Goal: Task Accomplishment & Management: Manage account settings

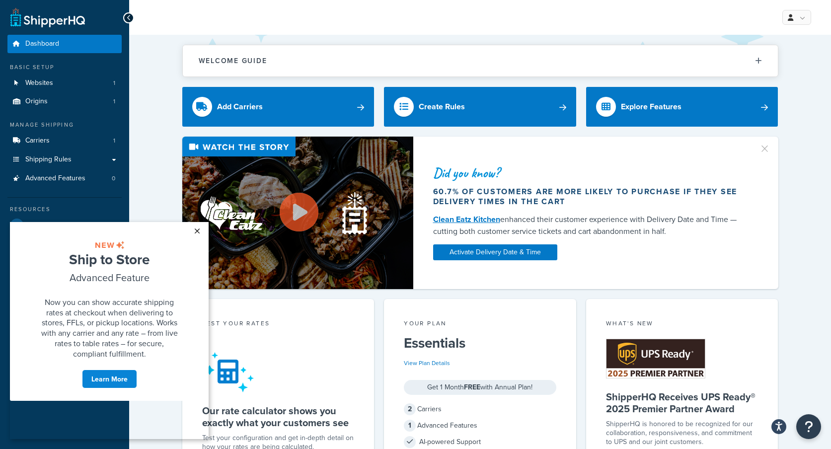
click at [200, 230] on link "×" at bounding box center [196, 231] width 17 height 18
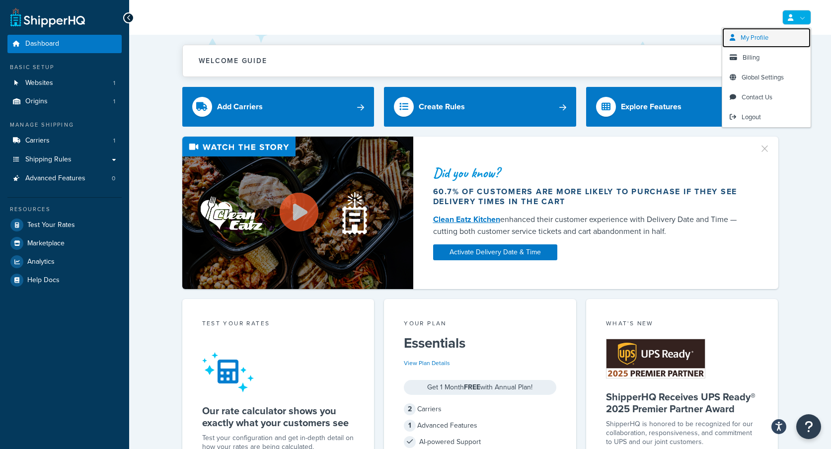
click at [756, 35] on span "My Profile" at bounding box center [755, 37] width 28 height 9
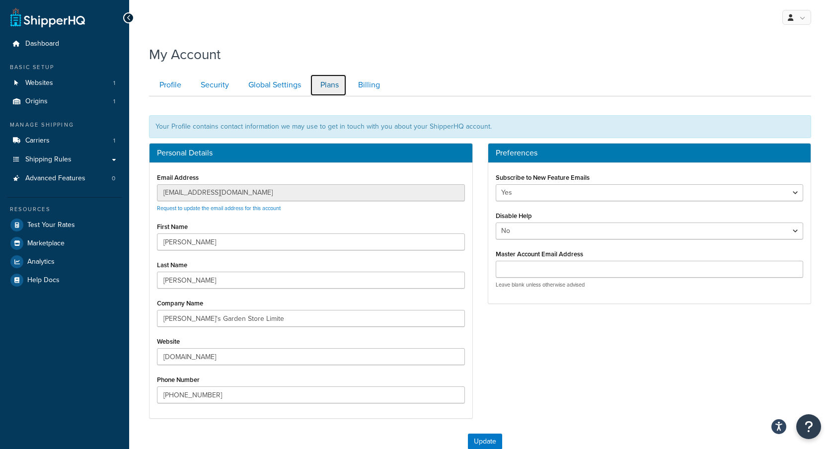
click at [330, 87] on link "Plans" at bounding box center [328, 85] width 37 height 22
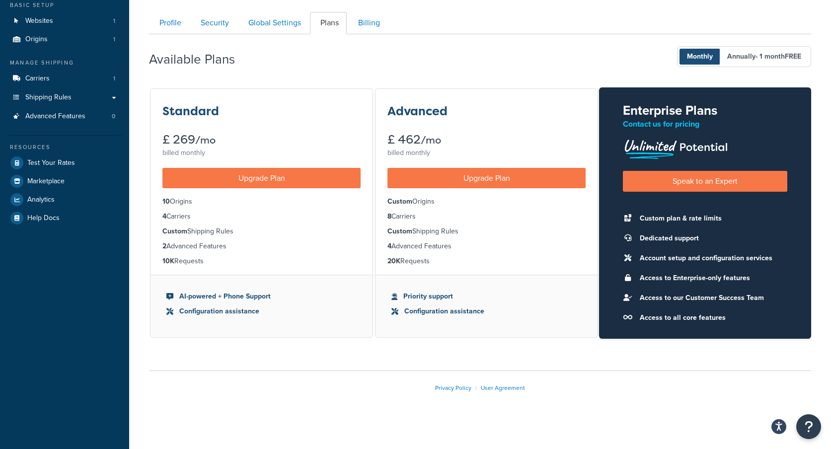
scroll to position [68, 0]
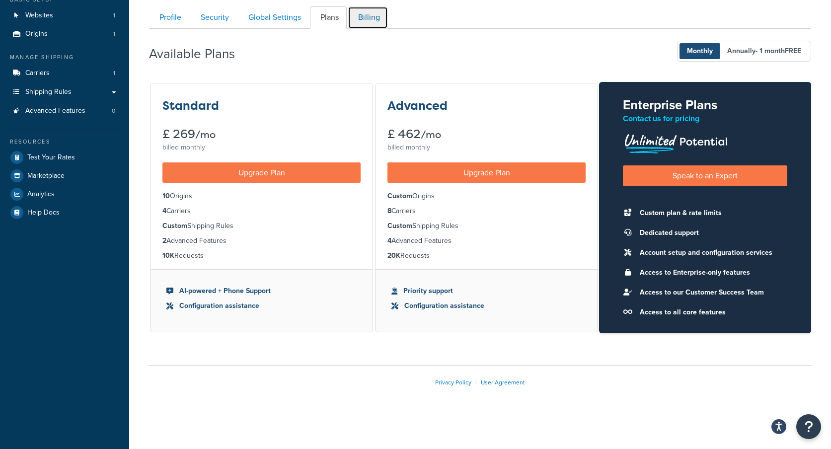
click at [379, 16] on link "Billing" at bounding box center [368, 17] width 40 height 22
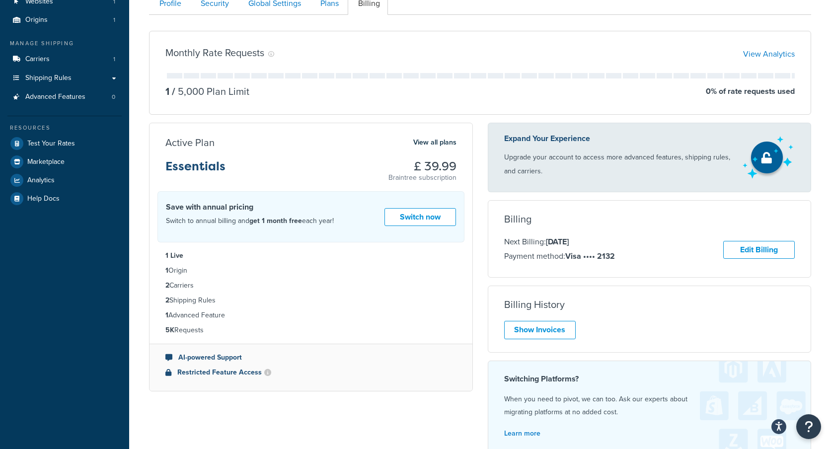
scroll to position [84, 0]
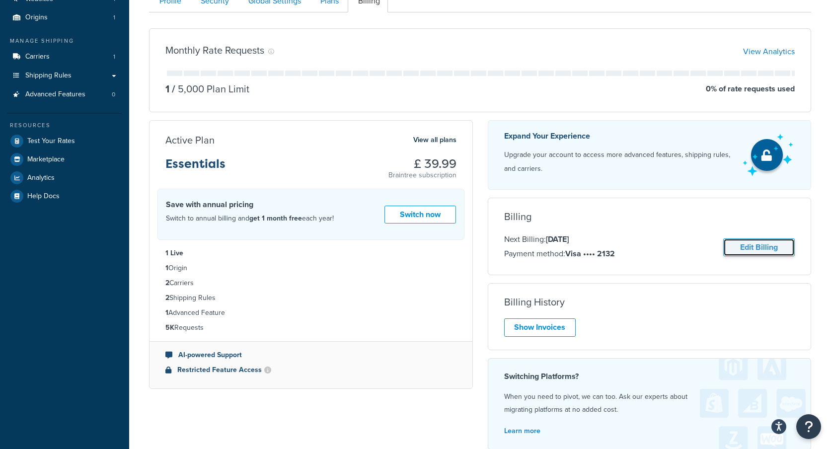
click at [757, 243] on link "Edit Billing" at bounding box center [759, 247] width 72 height 18
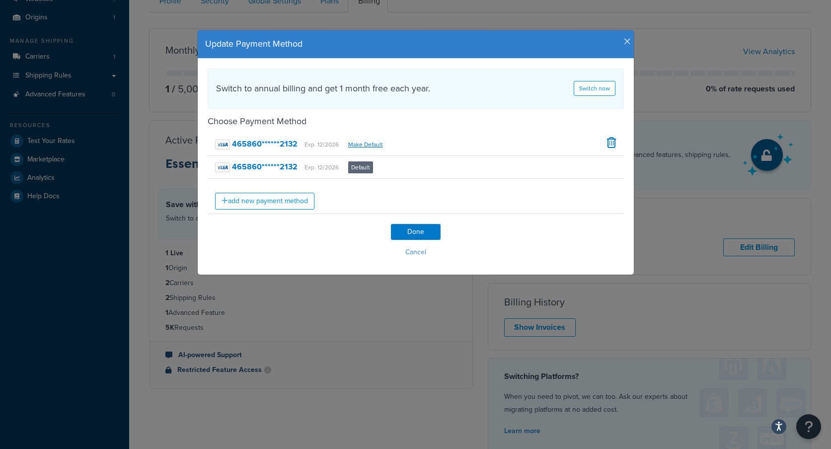
click at [626, 41] on icon "button" at bounding box center [627, 41] width 7 height 9
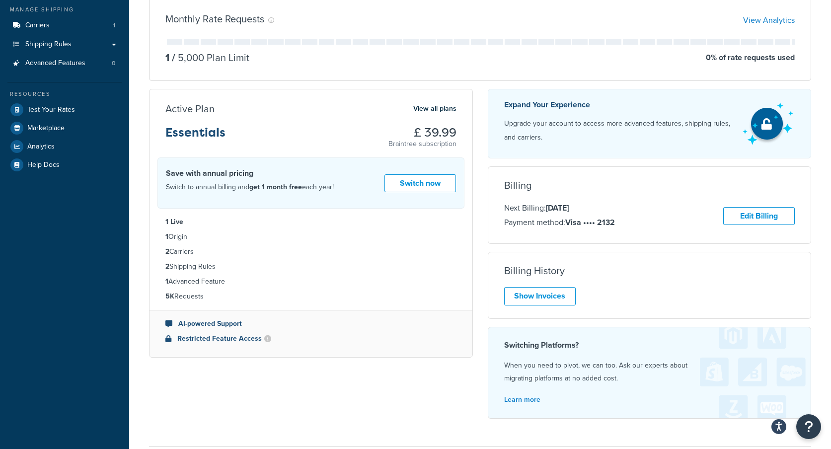
scroll to position [114, 0]
click at [772, 216] on link "Edit Billing" at bounding box center [759, 218] width 72 height 18
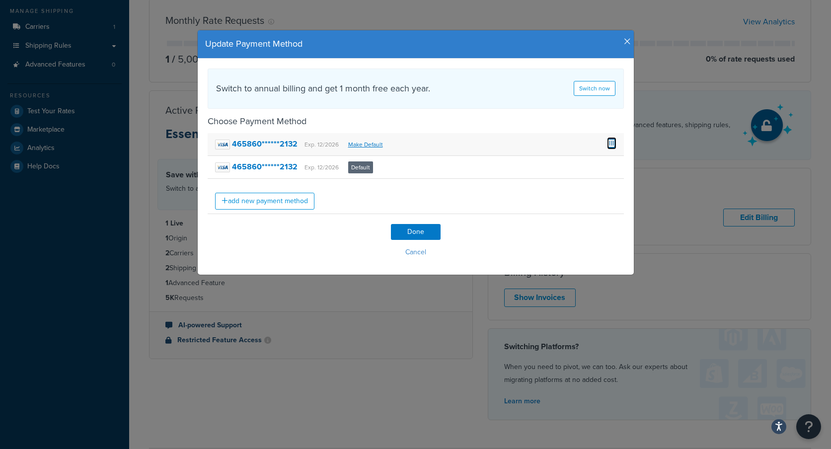
click at [608, 144] on span at bounding box center [611, 142] width 9 height 11
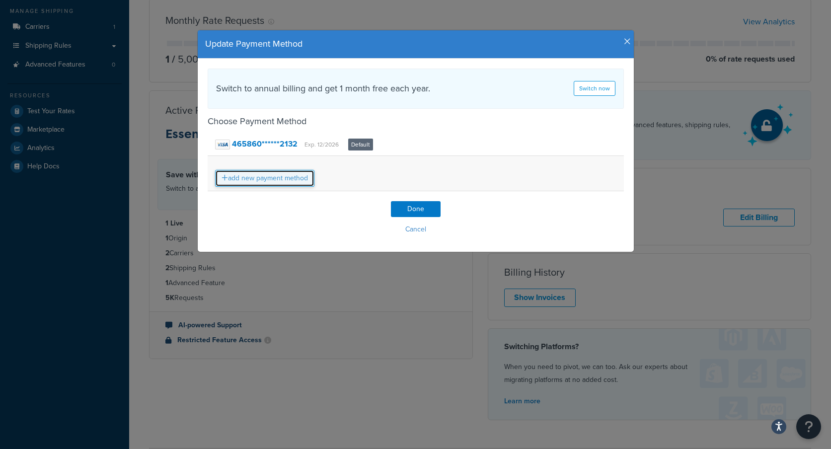
click at [283, 179] on link "add new payment method" at bounding box center [264, 178] width 99 height 17
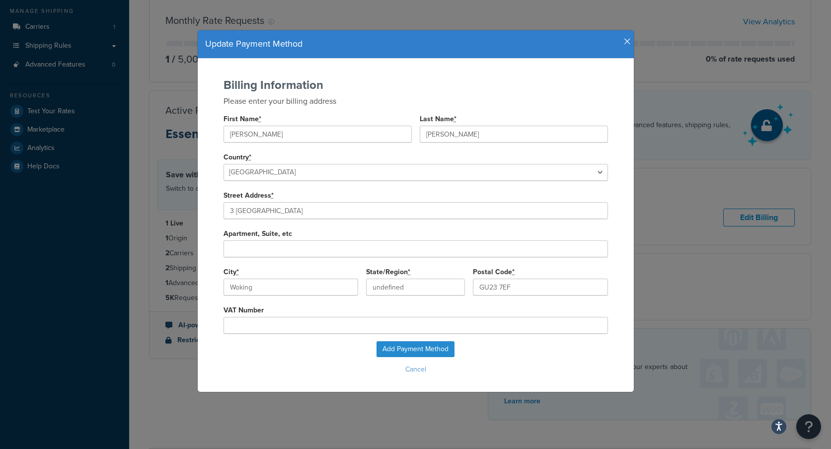
type input "[GEOGRAPHIC_DATA]"
click at [415, 370] on button "Cancel" at bounding box center [416, 369] width 416 height 15
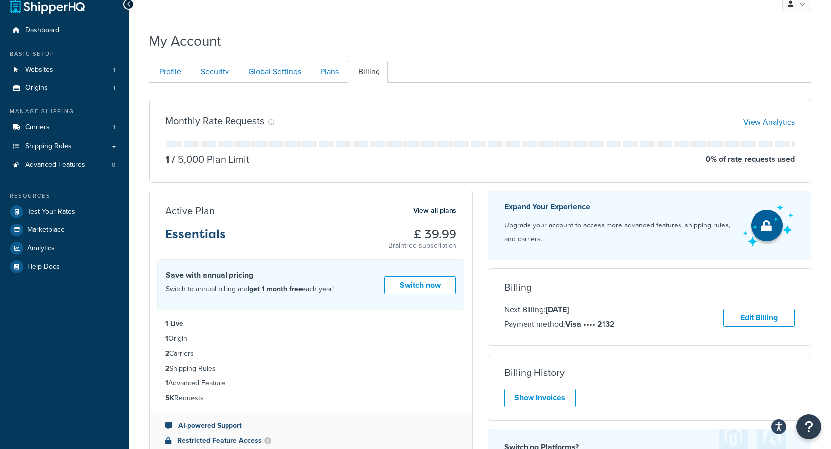
scroll to position [0, 0]
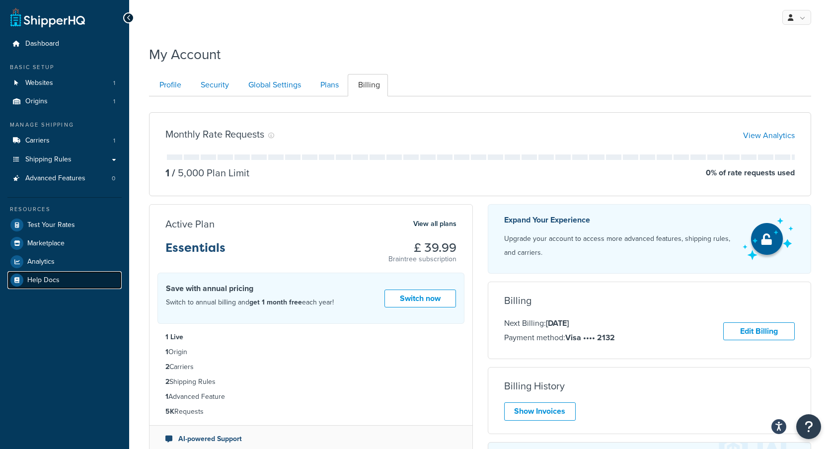
click at [44, 280] on span "Help Docs" at bounding box center [43, 280] width 32 height 8
